Goal: Use online tool/utility: Utilize a website feature to perform a specific function

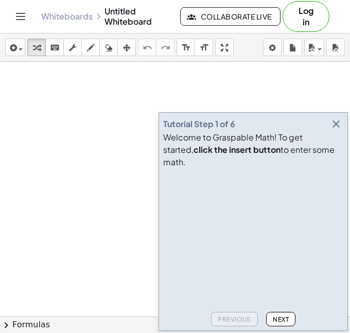
click at [337, 130] on icon "button" at bounding box center [336, 124] width 12 height 12
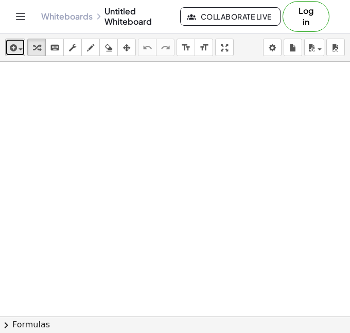
click at [15, 51] on icon "button" at bounding box center [12, 48] width 9 height 12
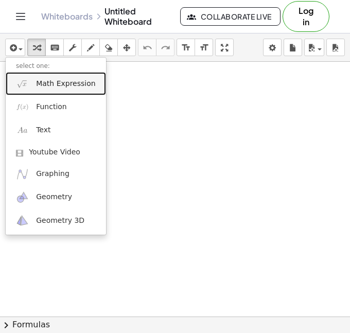
click at [40, 81] on span "Math Expression" at bounding box center [65, 84] width 59 height 10
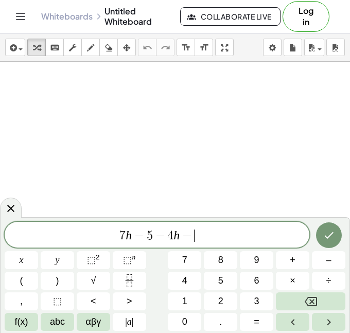
scroll to position [5, 0]
click at [334, 237] on icon "Done" at bounding box center [329, 235] width 12 height 12
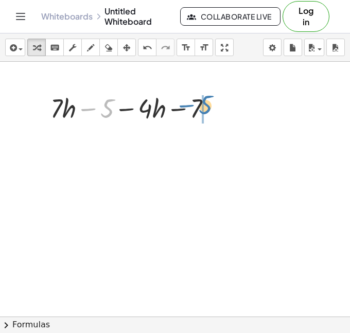
drag, startPoint x: 111, startPoint y: 107, endPoint x: 211, endPoint y: 103, distance: 100.4
click at [211, 103] on div at bounding box center [135, 107] width 180 height 35
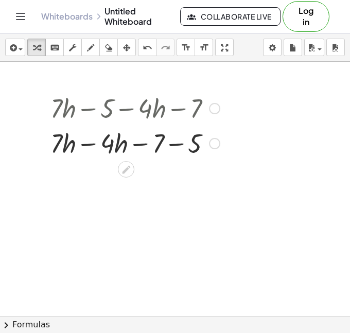
click at [174, 145] on div at bounding box center [135, 142] width 180 height 35
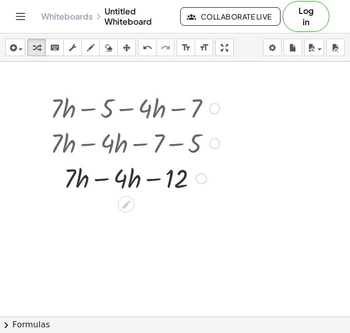
click at [104, 171] on div at bounding box center [135, 177] width 180 height 35
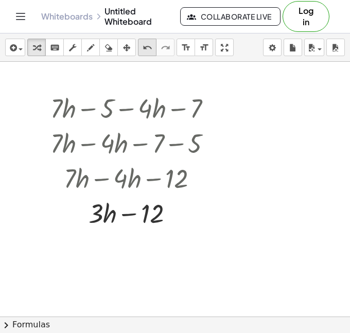
click at [143, 55] on button "undo undo" at bounding box center [147, 47] width 19 height 17
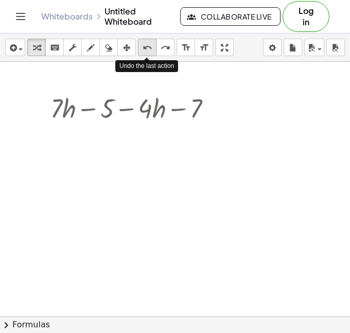
click at [143, 55] on button "undo undo" at bounding box center [147, 47] width 19 height 17
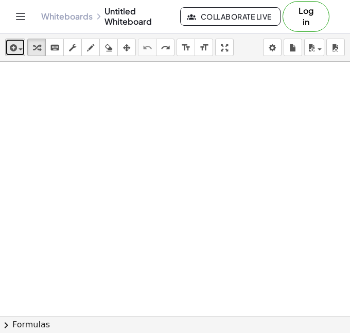
click at [15, 56] on button "insert" at bounding box center [15, 47] width 20 height 17
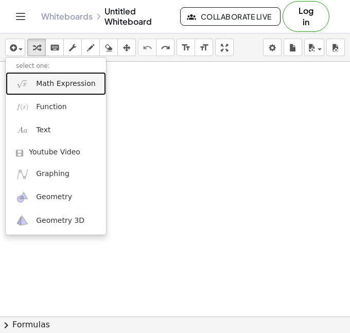
click at [31, 87] on link "Math Expression" at bounding box center [56, 83] width 100 height 23
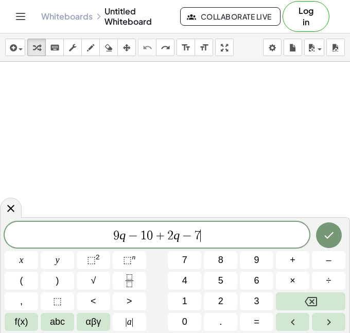
scroll to position [11, 0]
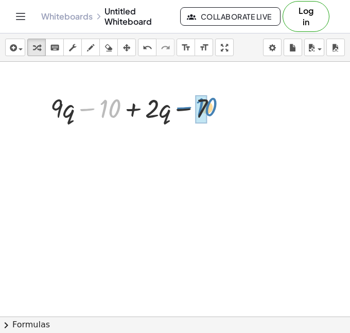
drag, startPoint x: 85, startPoint y: 104, endPoint x: 181, endPoint y: 102, distance: 95.2
click at [181, 102] on div at bounding box center [137, 107] width 185 height 35
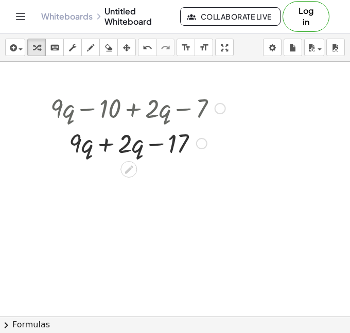
click at [108, 142] on div at bounding box center [137, 142] width 185 height 35
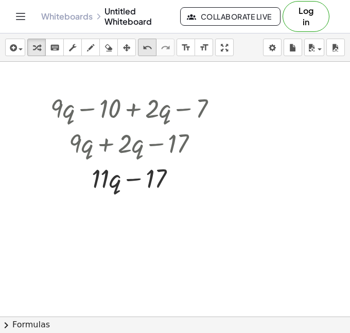
click at [143, 50] on icon "undo" at bounding box center [148, 48] width 10 height 12
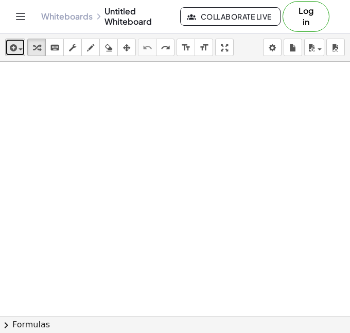
click at [17, 46] on span "button" at bounding box center [18, 48] width 2 height 7
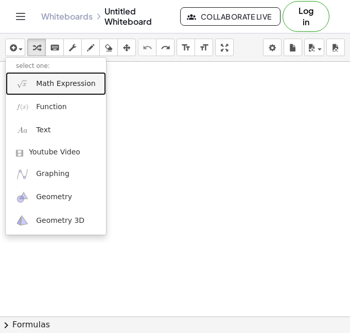
drag, startPoint x: 41, startPoint y: 76, endPoint x: 47, endPoint y: 77, distance: 6.4
click at [41, 76] on link "Math Expression" at bounding box center [56, 83] width 100 height 23
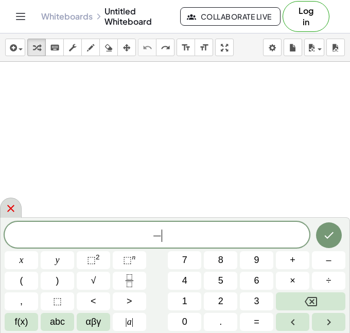
scroll to position [12, 0]
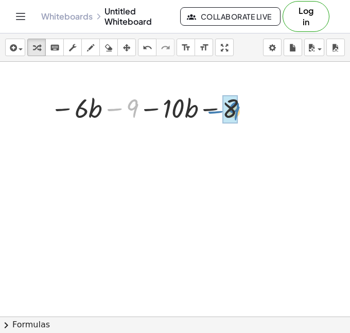
drag, startPoint x: 112, startPoint y: 112, endPoint x: 207, endPoint y: 114, distance: 95.2
click at [207, 114] on div at bounding box center [150, 107] width 211 height 35
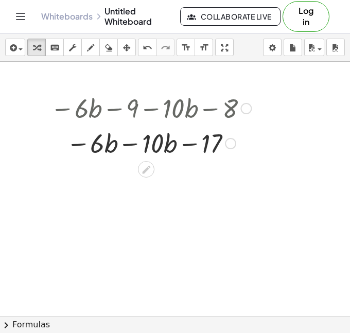
click at [126, 140] on div at bounding box center [150, 142] width 211 height 35
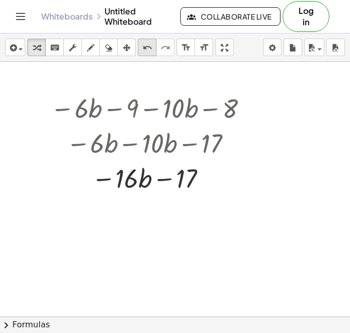
click at [152, 46] on div "undo" at bounding box center [146, 47] width 13 height 12
click at [147, 44] on icon "undo" at bounding box center [148, 48] width 10 height 12
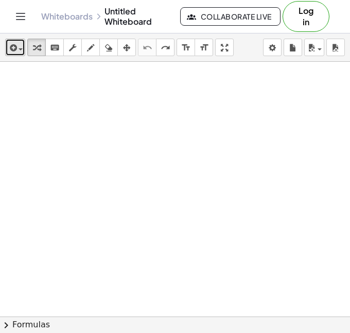
click at [20, 48] on span "button" at bounding box center [21, 49] width 4 height 2
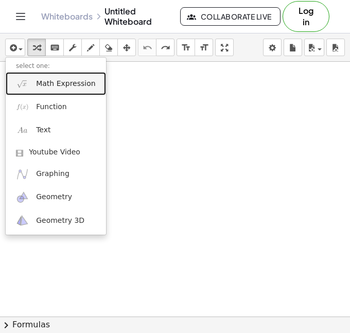
click at [27, 82] on img at bounding box center [22, 83] width 13 height 13
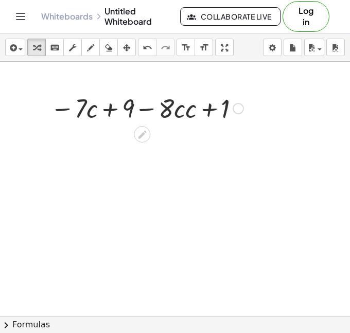
click at [195, 107] on div at bounding box center [146, 107] width 203 height 35
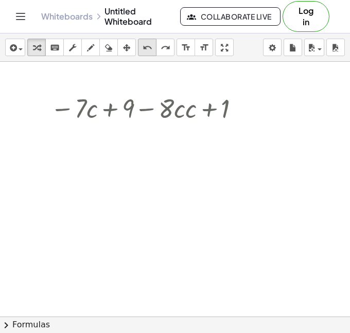
click at [145, 49] on icon "undo" at bounding box center [148, 48] width 10 height 12
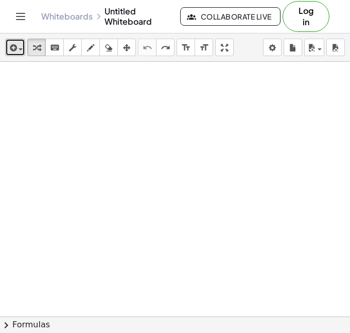
click at [14, 49] on icon "button" at bounding box center [12, 48] width 9 height 12
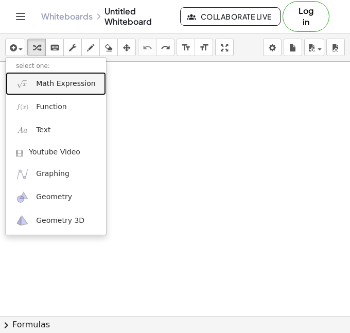
click at [18, 75] on link "Math Expression" at bounding box center [56, 83] width 100 height 23
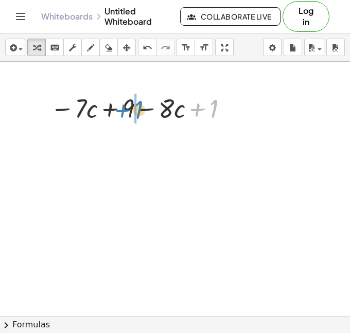
drag, startPoint x: 207, startPoint y: 109, endPoint x: 133, endPoint y: 110, distance: 74.6
click at [133, 110] on div at bounding box center [141, 107] width 192 height 35
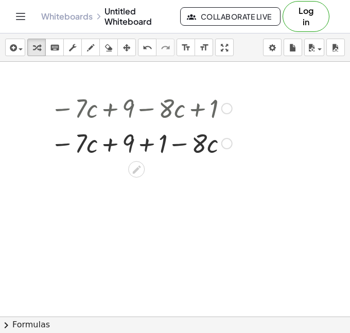
click at [146, 146] on div at bounding box center [141, 142] width 192 height 35
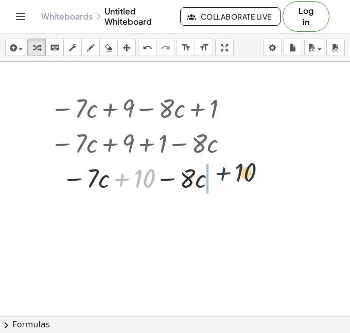
drag, startPoint x: 118, startPoint y: 173, endPoint x: 225, endPoint y: 166, distance: 107.8
click at [225, 166] on div at bounding box center [141, 177] width 192 height 35
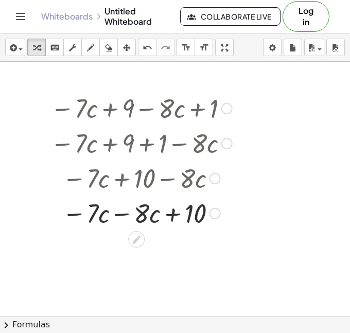
click at [122, 213] on div at bounding box center [141, 212] width 192 height 35
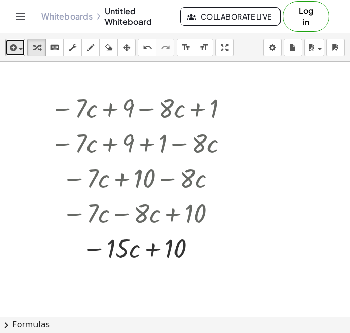
click at [10, 50] on icon "button" at bounding box center [12, 48] width 9 height 12
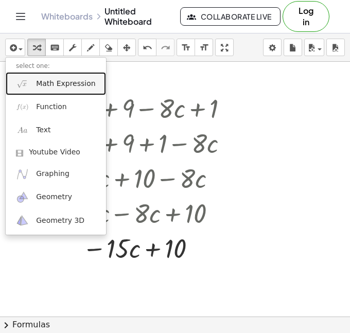
click at [23, 81] on img at bounding box center [22, 83] width 13 height 13
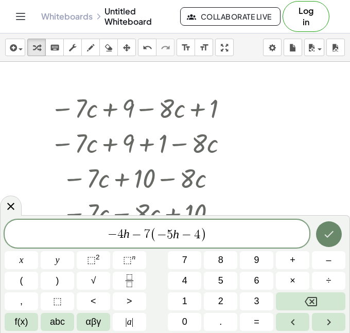
click at [332, 229] on icon "Done" at bounding box center [329, 234] width 12 height 12
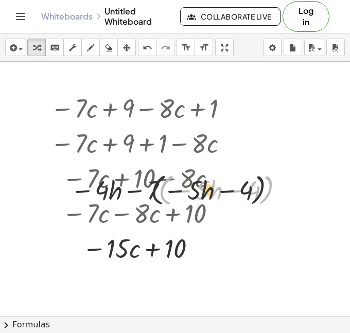
drag, startPoint x: 168, startPoint y: 189, endPoint x: 154, endPoint y: 189, distance: 13.9
click at [154, 189] on div at bounding box center [178, 189] width 227 height 39
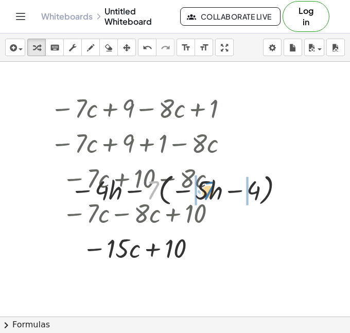
drag, startPoint x: 154, startPoint y: 190, endPoint x: 205, endPoint y: 190, distance: 51.5
click at [205, 190] on div at bounding box center [178, 189] width 227 height 39
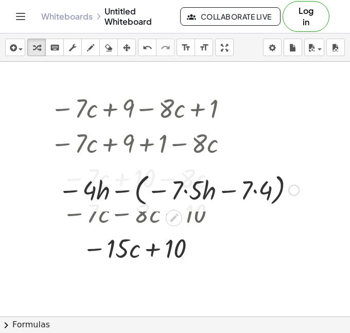
click at [184, 191] on div at bounding box center [178, 189] width 251 height 39
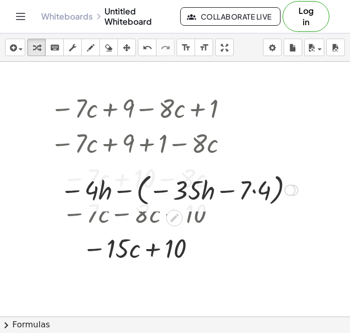
click at [252, 190] on div at bounding box center [179, 189] width 248 height 39
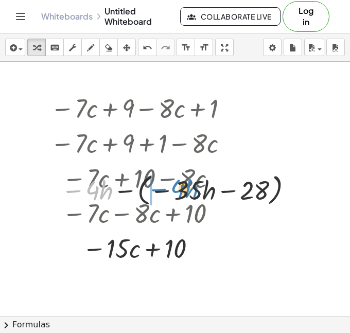
drag, startPoint x: 73, startPoint y: 185, endPoint x: 159, endPoint y: 184, distance: 86.0
click at [159, 184] on div at bounding box center [178, 189] width 245 height 39
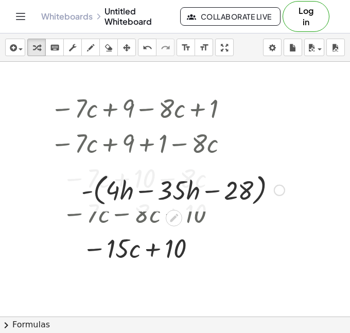
click at [139, 192] on div at bounding box center [183, 189] width 214 height 39
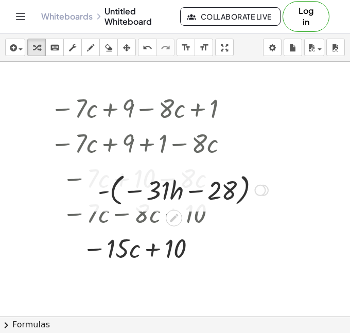
click at [196, 188] on div at bounding box center [183, 189] width 181 height 39
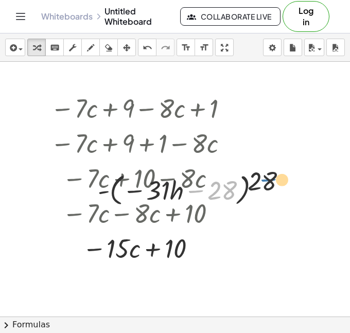
drag, startPoint x: 185, startPoint y: 196, endPoint x: 260, endPoint y: 152, distance: 87.4
click at [266, 157] on div "− · 7 · c + 9 − · 8 · c + 1 − · 7 · c + 9 + 1 − · 8 · c − · 7 · c + 10 − · 8 · …" at bounding box center [175, 316] width 350 height 509
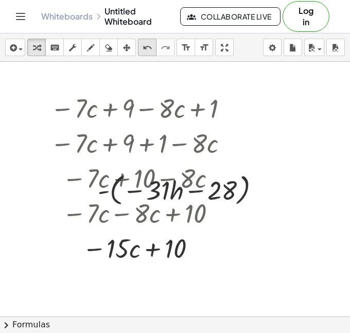
click at [145, 53] on icon "undo" at bounding box center [148, 48] width 10 height 12
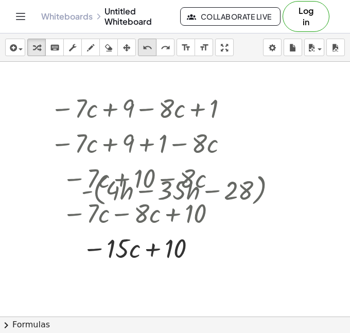
click at [145, 53] on icon "undo" at bounding box center [148, 48] width 10 height 12
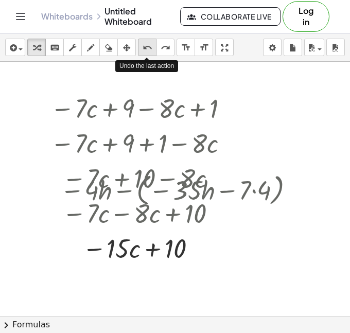
drag, startPoint x: 145, startPoint y: 53, endPoint x: 150, endPoint y: 52, distance: 5.2
click at [146, 53] on icon "undo" at bounding box center [148, 48] width 10 height 12
click at [149, 52] on icon "undo" at bounding box center [148, 48] width 10 height 12
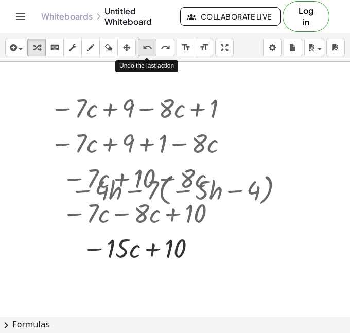
click at [152, 52] on div "undo" at bounding box center [146, 47] width 13 height 12
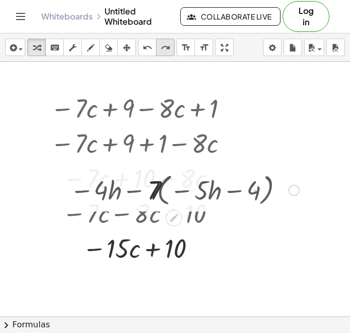
click at [169, 51] on icon "redo" at bounding box center [166, 48] width 10 height 12
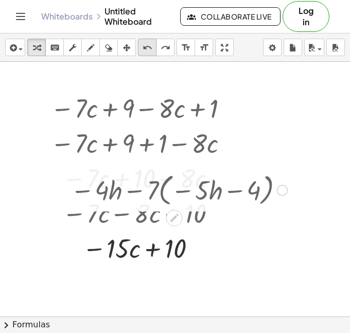
click at [149, 51] on icon "undo" at bounding box center [148, 48] width 10 height 12
click at [150, 51] on icon "undo" at bounding box center [148, 48] width 10 height 12
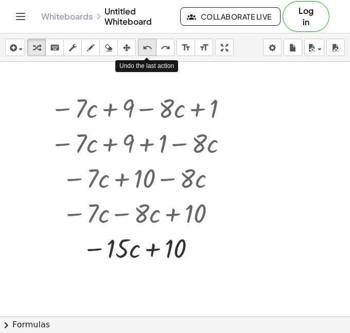
click at [144, 52] on icon "undo" at bounding box center [148, 48] width 10 height 12
click at [148, 53] on icon "undo" at bounding box center [148, 48] width 10 height 12
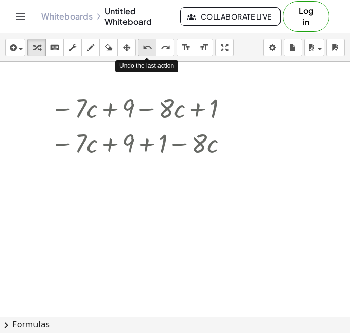
click at [149, 53] on icon "undo" at bounding box center [148, 48] width 10 height 12
click at [147, 54] on icon "undo" at bounding box center [148, 48] width 10 height 12
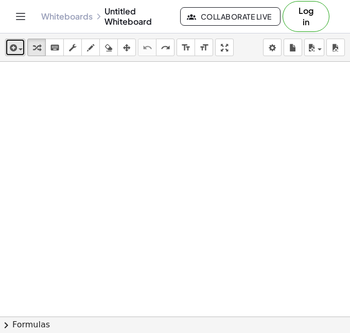
drag, startPoint x: 16, startPoint y: 49, endPoint x: 11, endPoint y: 52, distance: 6.4
click at [16, 48] on icon "button" at bounding box center [12, 48] width 9 height 12
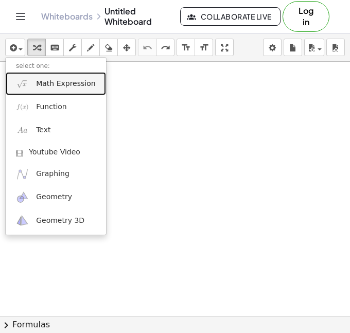
click at [45, 86] on span "Math Expression" at bounding box center [65, 84] width 59 height 10
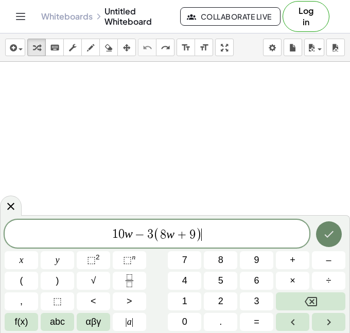
click at [332, 237] on icon "Done" at bounding box center [329, 234] width 12 height 12
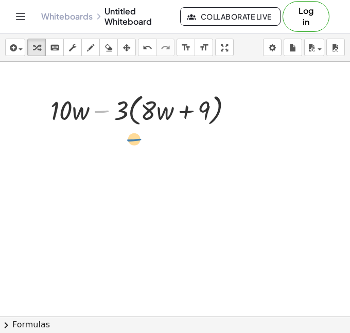
drag, startPoint x: 99, startPoint y: 107, endPoint x: 109, endPoint y: 112, distance: 11.0
click at [112, 116] on div at bounding box center [145, 109] width 201 height 39
drag, startPoint x: 117, startPoint y: 100, endPoint x: 109, endPoint y: 102, distance: 9.0
click at [125, 102] on div at bounding box center [145, 109] width 201 height 39
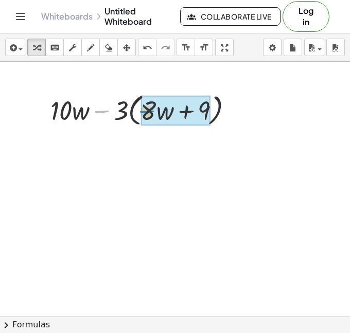
drag, startPoint x: 105, startPoint y: 109, endPoint x: 153, endPoint y: 109, distance: 48.4
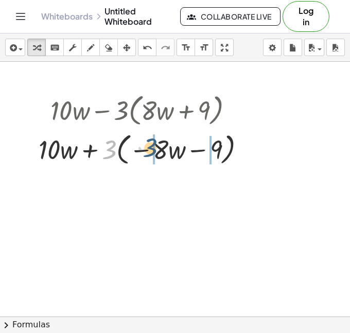
drag, startPoint x: 114, startPoint y: 144, endPoint x: 155, endPoint y: 143, distance: 41.2
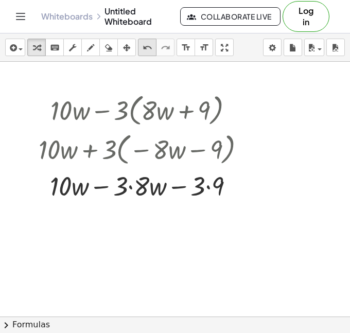
click at [144, 52] on icon "undo" at bounding box center [148, 48] width 10 height 12
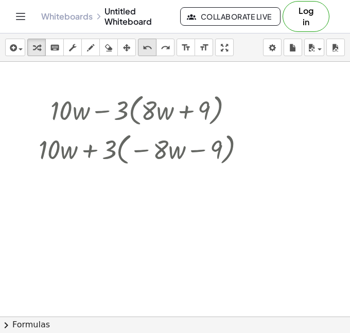
click at [144, 52] on icon "undo" at bounding box center [148, 48] width 10 height 12
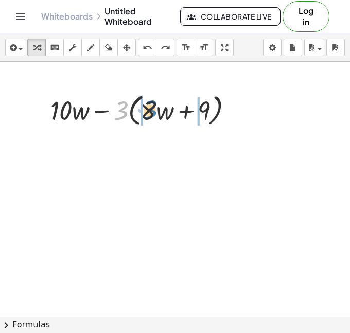
drag, startPoint x: 124, startPoint y: 119, endPoint x: 149, endPoint y: 110, distance: 26.4
click at [149, 110] on div at bounding box center [145, 109] width 201 height 39
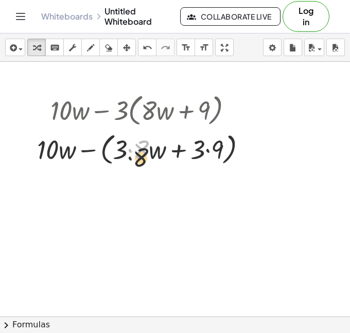
click at [129, 162] on div at bounding box center [146, 148] width 228 height 39
click at [127, 148] on div at bounding box center [146, 148] width 228 height 39
click at [129, 150] on div at bounding box center [146, 148] width 228 height 39
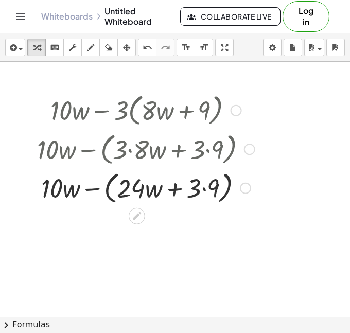
click at [202, 189] on div at bounding box center [146, 187] width 228 height 39
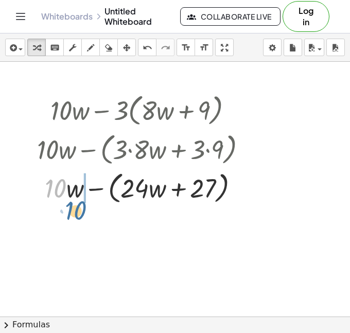
drag, startPoint x: 56, startPoint y: 182, endPoint x: 78, endPoint y: 200, distance: 29.3
click at [78, 202] on div at bounding box center [146, 187] width 228 height 39
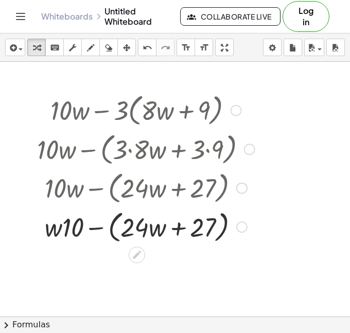
drag, startPoint x: 73, startPoint y: 196, endPoint x: 75, endPoint y: 212, distance: 16.7
click at [137, 111] on div "+ · 10 · w − · 3 · ( + · 8 · w + 9 ) + · 10 · w − ( + · 3 · 8 · w + · 3 · 9 ) +…" at bounding box center [137, 111] width 0 height 0
drag, startPoint x: 73, startPoint y: 219, endPoint x: 47, endPoint y: 214, distance: 25.7
click at [47, 217] on div at bounding box center [146, 226] width 228 height 39
drag, startPoint x: 67, startPoint y: 230, endPoint x: 85, endPoint y: 225, distance: 19.1
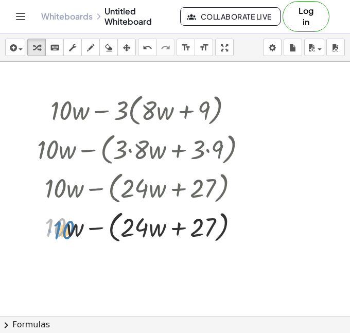
click at [75, 229] on div at bounding box center [146, 226] width 228 height 39
drag, startPoint x: 146, startPoint y: 222, endPoint x: 141, endPoint y: 220, distance: 5.3
click at [139, 221] on div at bounding box center [146, 226] width 228 height 39
drag, startPoint x: 62, startPoint y: 220, endPoint x: 130, endPoint y: 218, distance: 68.0
click at [129, 219] on div at bounding box center [146, 226] width 228 height 39
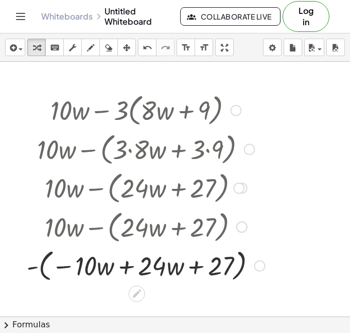
click at [126, 264] on div at bounding box center [146, 264] width 249 height 39
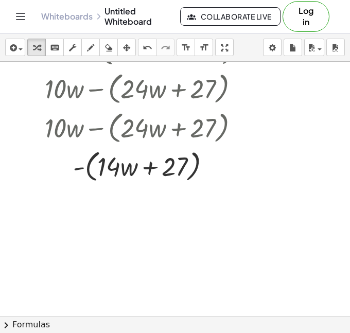
scroll to position [86, 0]
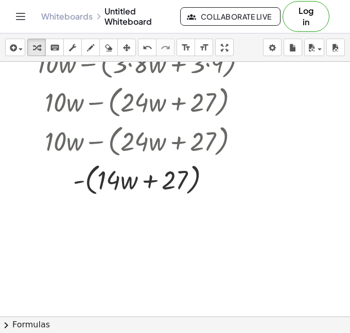
drag, startPoint x: 144, startPoint y: 54, endPoint x: 160, endPoint y: 52, distance: 16.5
click at [144, 54] on button "undo undo" at bounding box center [147, 47] width 19 height 17
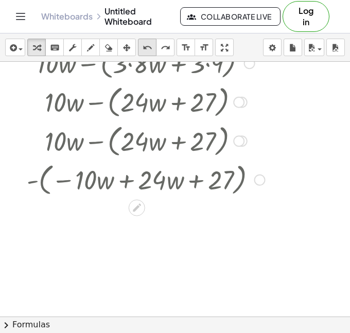
click at [149, 52] on icon "undo" at bounding box center [148, 48] width 10 height 12
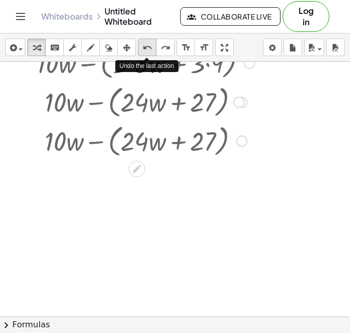
click at [148, 52] on icon "undo" at bounding box center [148, 48] width 10 height 12
click at [144, 52] on icon "undo" at bounding box center [148, 48] width 10 height 12
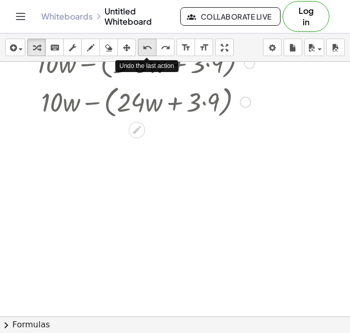
click at [144, 52] on icon "undo" at bounding box center [148, 48] width 10 height 12
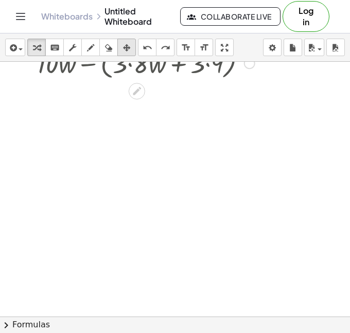
click at [127, 52] on icon "button" at bounding box center [126, 48] width 7 height 12
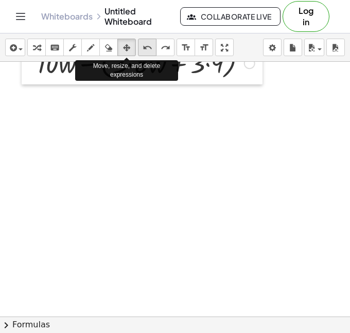
click at [143, 50] on button "undo undo" at bounding box center [147, 47] width 19 height 17
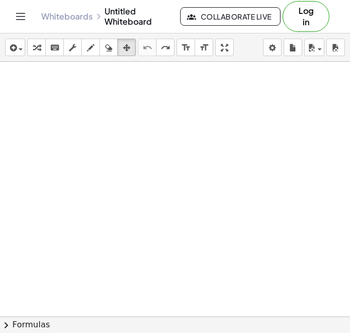
scroll to position [509, 0]
click at [20, 44] on div "button" at bounding box center [15, 47] width 15 height 12
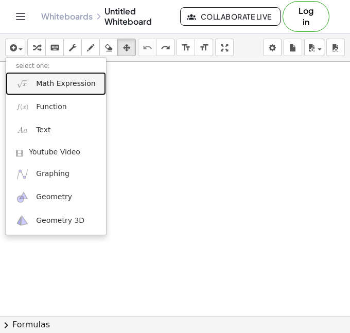
click at [36, 84] on span "Math Expression" at bounding box center [65, 84] width 59 height 10
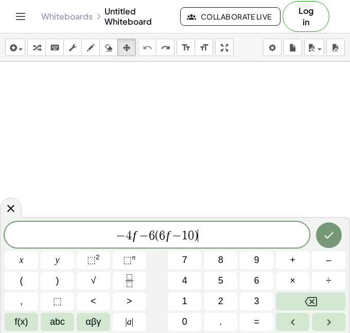
click at [20, 84] on div at bounding box center [175, 61] width 350 height 1019
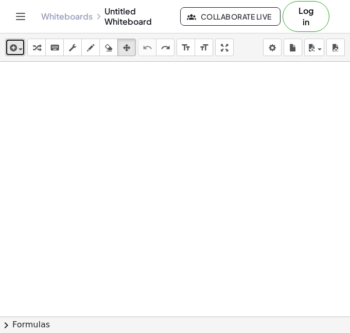
click at [7, 55] on button "insert" at bounding box center [15, 47] width 20 height 17
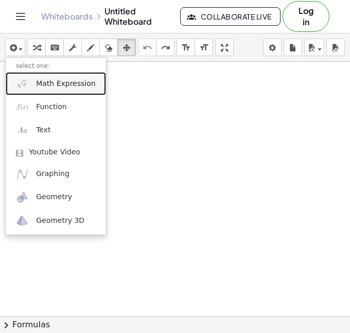
click at [29, 83] on link "Math Expression" at bounding box center [56, 83] width 100 height 23
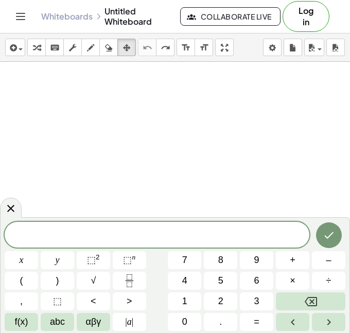
click at [76, 170] on div at bounding box center [175, 61] width 350 height 1019
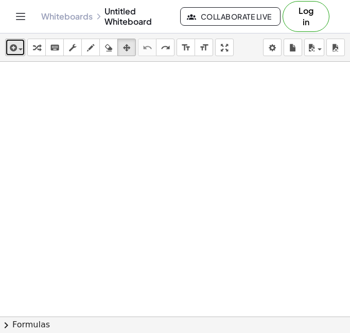
click at [11, 48] on icon "button" at bounding box center [12, 48] width 9 height 12
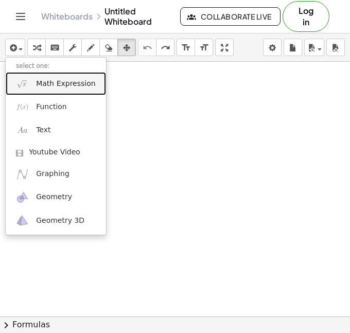
click at [34, 75] on link "Math Expression" at bounding box center [56, 83] width 100 height 23
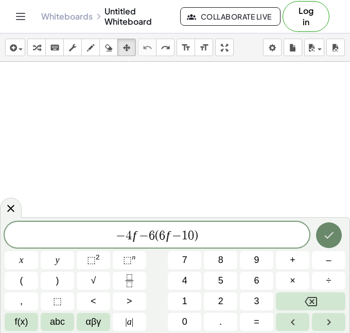
click at [329, 227] on button "Done" at bounding box center [329, 235] width 26 height 26
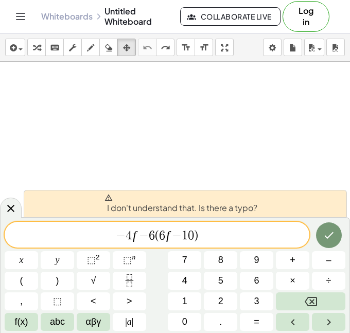
click at [210, 242] on div "− 4 f − 6 ( 6 f − 1 0 )" at bounding box center [157, 235] width 305 height 26
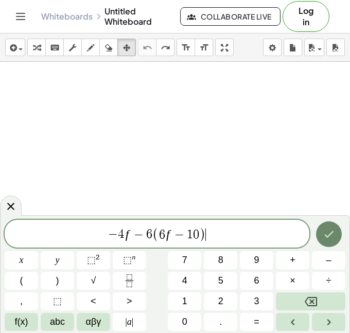
click at [339, 237] on button "Done" at bounding box center [329, 234] width 26 height 26
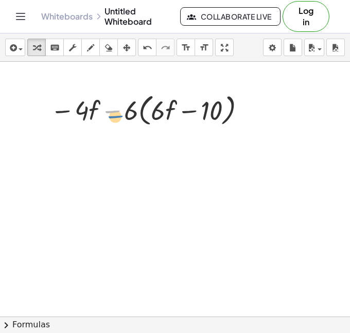
drag, startPoint x: 110, startPoint y: 107, endPoint x: 94, endPoint y: 108, distance: 16.0
click at [94, 112] on div at bounding box center [149, 109] width 209 height 39
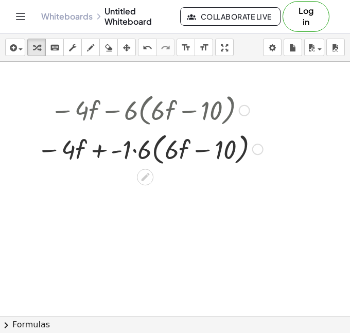
click at [137, 148] on div at bounding box center [150, 148] width 236 height 39
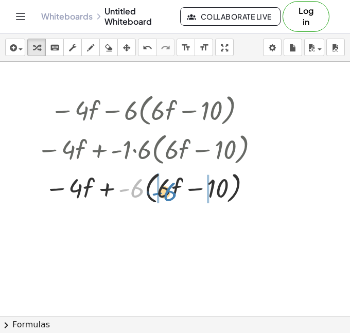
drag, startPoint x: 135, startPoint y: 146, endPoint x: 159, endPoint y: 139, distance: 25.0
click at [145, 111] on div "− · 4 · f − · 6 · ( + · 6 · f − 10 ) − · 4 · f + · - 1 · 6 · ( + · 6 · f − 10 )…" at bounding box center [145, 111] width 0 height 0
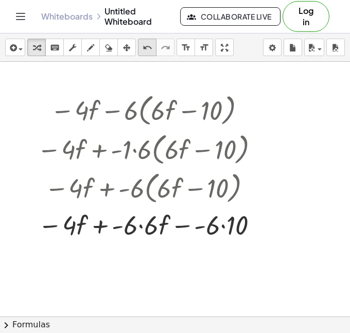
click at [142, 44] on div "undo" at bounding box center [146, 47] width 13 height 12
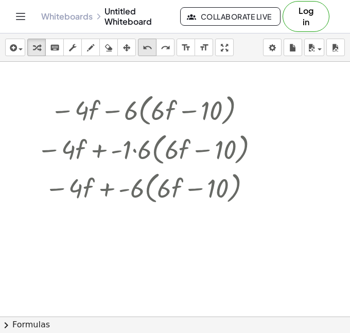
click at [142, 44] on div "undo" at bounding box center [146, 47] width 13 height 12
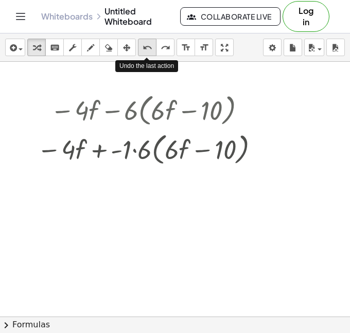
click at [142, 44] on div "undo" at bounding box center [146, 47] width 13 height 12
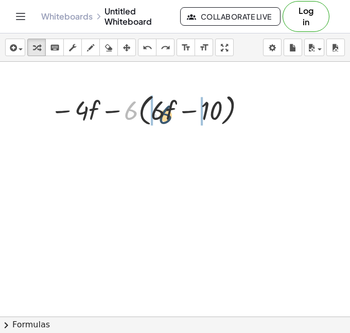
drag, startPoint x: 132, startPoint y: 115, endPoint x: 170, endPoint y: 112, distance: 38.2
click at [169, 114] on div at bounding box center [149, 109] width 209 height 39
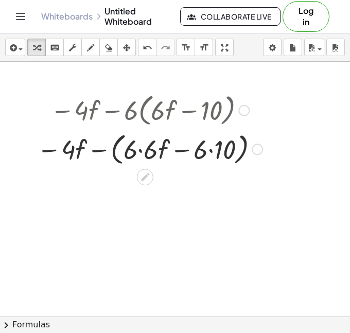
click at [137, 146] on div at bounding box center [150, 148] width 236 height 39
click at [140, 148] on div at bounding box center [150, 148] width 236 height 39
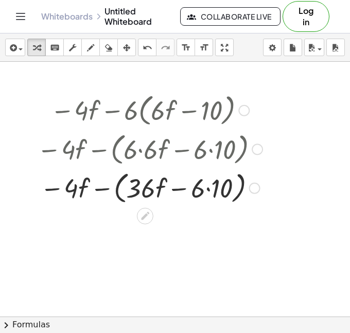
click at [202, 190] on div at bounding box center [150, 187] width 236 height 39
drag, startPoint x: 218, startPoint y: 178, endPoint x: 204, endPoint y: 187, distance: 17.4
click at [219, 177] on div at bounding box center [150, 187] width 236 height 39
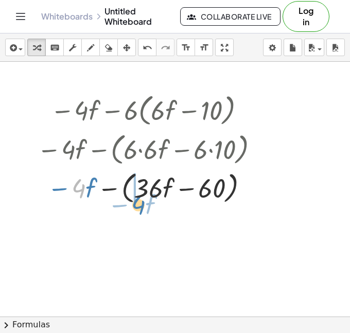
drag, startPoint x: 78, startPoint y: 189, endPoint x: 129, endPoint y: 198, distance: 51.7
click at [138, 200] on div at bounding box center [150, 187] width 236 height 39
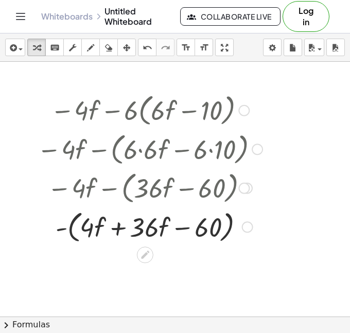
click at [117, 230] on div at bounding box center [150, 226] width 236 height 39
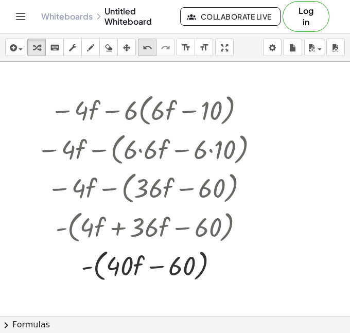
click at [150, 54] on button "undo undo" at bounding box center [147, 47] width 19 height 17
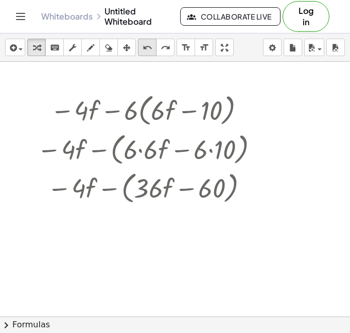
click at [150, 54] on button "undo undo" at bounding box center [147, 47] width 19 height 17
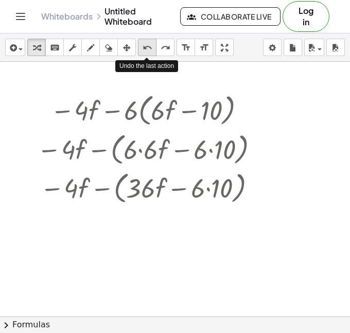
click at [150, 54] on button "undo undo" at bounding box center [147, 47] width 19 height 17
click at [154, 54] on button "undo undo" at bounding box center [147, 47] width 19 height 17
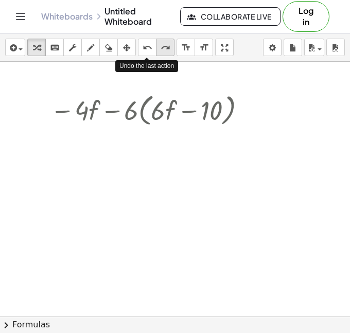
click at [163, 54] on button "redo redo" at bounding box center [165, 47] width 19 height 17
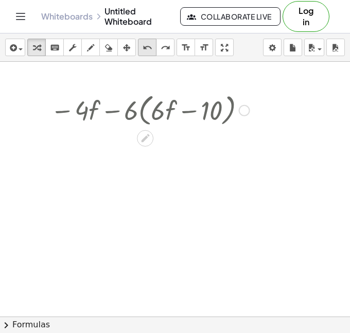
click at [151, 54] on icon "undo" at bounding box center [148, 48] width 10 height 12
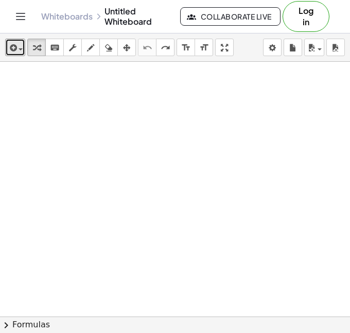
drag, startPoint x: 19, startPoint y: 46, endPoint x: 25, endPoint y: 46, distance: 6.2
click at [22, 46] on div "button" at bounding box center [15, 47] width 15 height 12
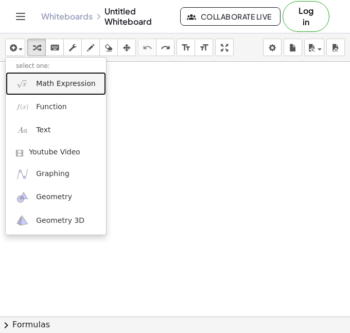
click at [47, 91] on link "Math Expression" at bounding box center [56, 83] width 100 height 23
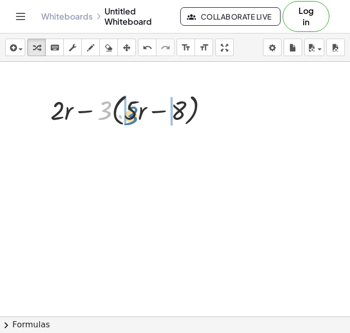
drag, startPoint x: 103, startPoint y: 117, endPoint x: 133, endPoint y: 107, distance: 31.3
click at [134, 109] on div at bounding box center [133, 109] width 177 height 39
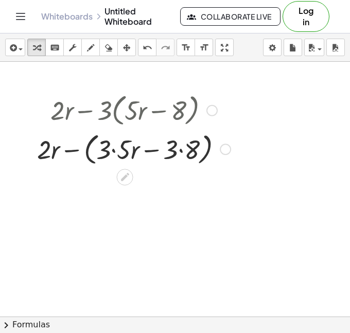
click at [116, 152] on div at bounding box center [134, 148] width 204 height 39
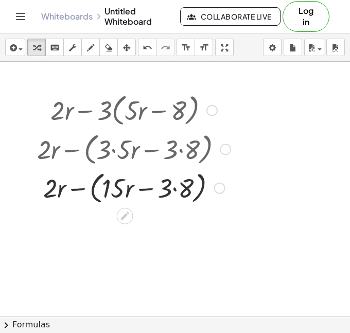
click at [172, 186] on div at bounding box center [134, 187] width 204 height 39
click at [174, 186] on div at bounding box center [134, 187] width 204 height 39
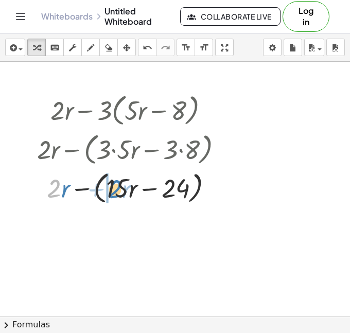
drag, startPoint x: 52, startPoint y: 188, endPoint x: 110, endPoint y: 189, distance: 57.6
click at [111, 189] on div at bounding box center [134, 187] width 204 height 39
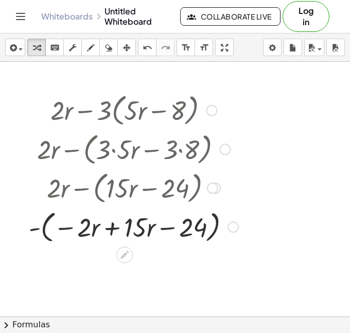
click at [113, 225] on div at bounding box center [134, 226] width 220 height 39
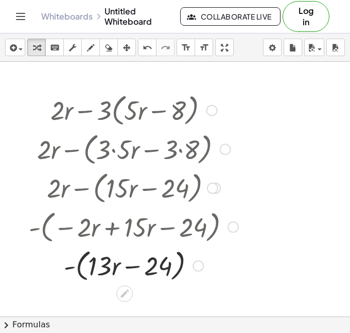
click at [72, 267] on div at bounding box center [134, 264] width 220 height 39
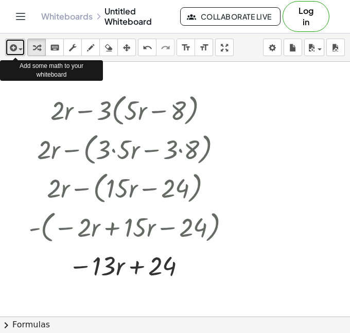
click at [16, 46] on icon "button" at bounding box center [12, 48] width 9 height 12
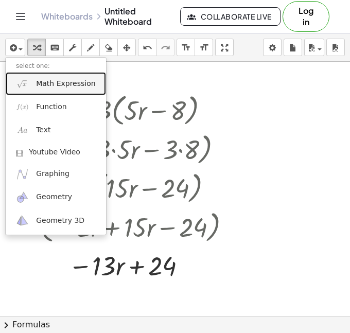
click at [43, 87] on span "Math Expression" at bounding box center [65, 84] width 59 height 10
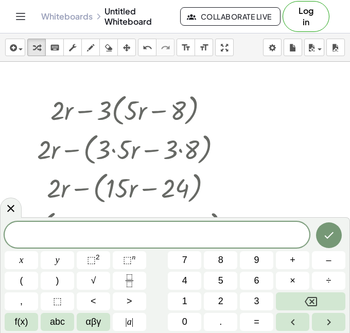
click at [45, 74] on div at bounding box center [175, 61] width 350 height 1019
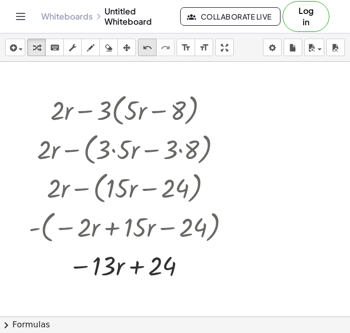
click at [147, 52] on icon "undo" at bounding box center [148, 48] width 10 height 12
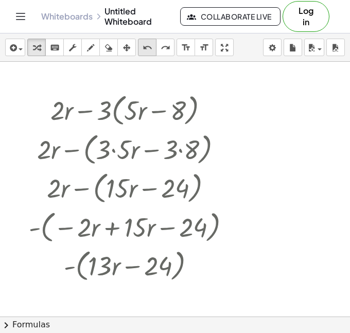
click at [148, 52] on icon "undo" at bounding box center [148, 48] width 10 height 12
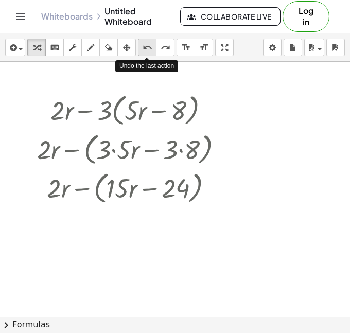
click at [148, 52] on icon "undo" at bounding box center [148, 48] width 10 height 12
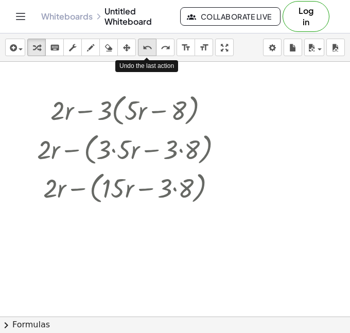
click at [148, 52] on icon "undo" at bounding box center [148, 48] width 10 height 12
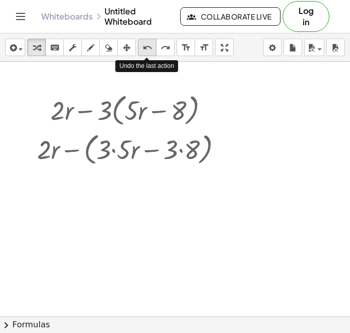
click at [148, 52] on icon "undo" at bounding box center [148, 48] width 10 height 12
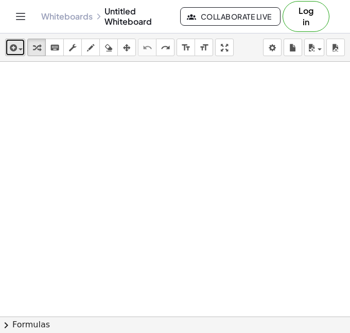
click at [23, 47] on button "insert" at bounding box center [15, 47] width 20 height 17
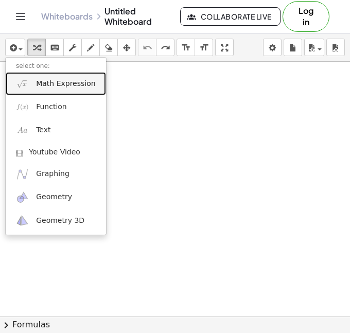
click at [24, 83] on img at bounding box center [22, 83] width 13 height 13
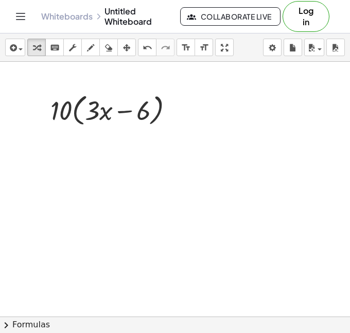
drag, startPoint x: 31, startPoint y: 108, endPoint x: 82, endPoint y: 111, distance: 51.1
click at [82, 111] on div "· 10 · ( + · 3 · x − 6 )" at bounding box center [175, 61] width 350 height 1019
drag, startPoint x: 61, startPoint y: 112, endPoint x: 91, endPoint y: 111, distance: 29.4
click at [91, 111] on div at bounding box center [116, 109] width 142 height 39
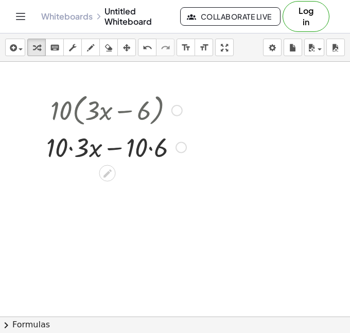
click at [72, 147] on div at bounding box center [116, 146] width 150 height 35
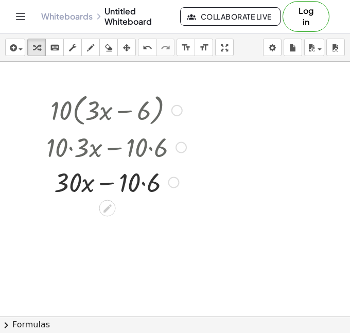
click at [140, 181] on div at bounding box center [116, 181] width 150 height 35
click at [113, 184] on div at bounding box center [116, 181] width 150 height 35
click at [116, 182] on div at bounding box center [116, 181] width 150 height 35
drag, startPoint x: 116, startPoint y: 182, endPoint x: 106, endPoint y: 192, distance: 14.9
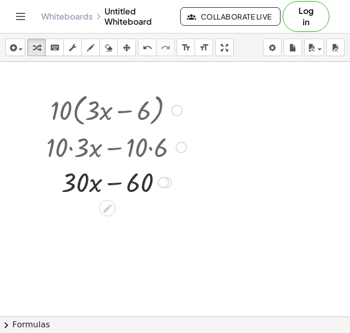
click at [108, 194] on div at bounding box center [116, 181] width 150 height 35
click at [146, 47] on icon "undo" at bounding box center [148, 48] width 10 height 12
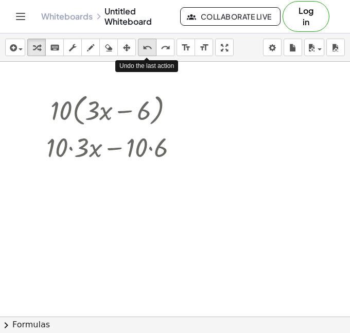
click at [146, 47] on icon "undo" at bounding box center [148, 48] width 10 height 12
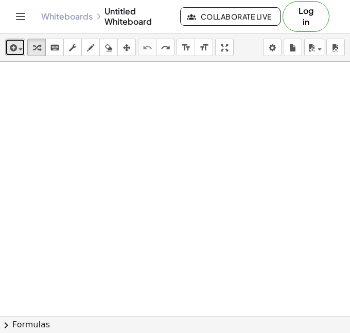
click at [15, 52] on icon "button" at bounding box center [12, 48] width 9 height 12
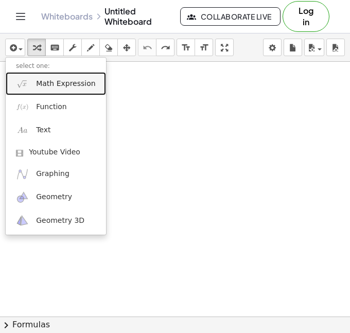
click at [25, 79] on img at bounding box center [22, 83] width 13 height 13
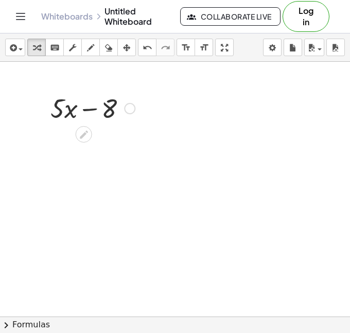
click at [97, 110] on div at bounding box center [92, 107] width 95 height 35
click at [95, 110] on div at bounding box center [92, 107] width 95 height 35
drag, startPoint x: 92, startPoint y: 110, endPoint x: 18, endPoint y: 103, distance: 74.5
click at [14, 104] on div "− 8 + · 5 · x − 8" at bounding box center [175, 61] width 350 height 1019
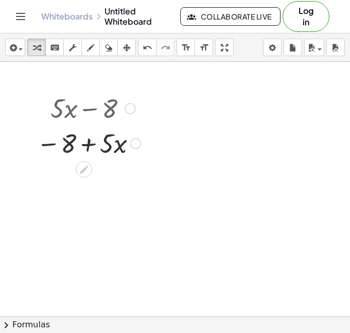
click at [83, 140] on div at bounding box center [88, 142] width 115 height 35
click at [83, 139] on div at bounding box center [88, 142] width 115 height 35
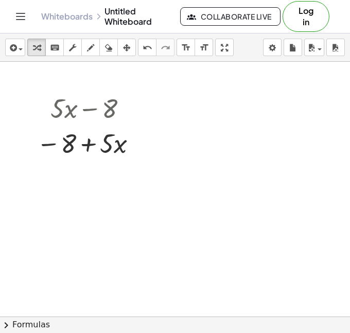
click at [253, 187] on div at bounding box center [175, 61] width 350 height 1019
